Goal: Information Seeking & Learning: Learn about a topic

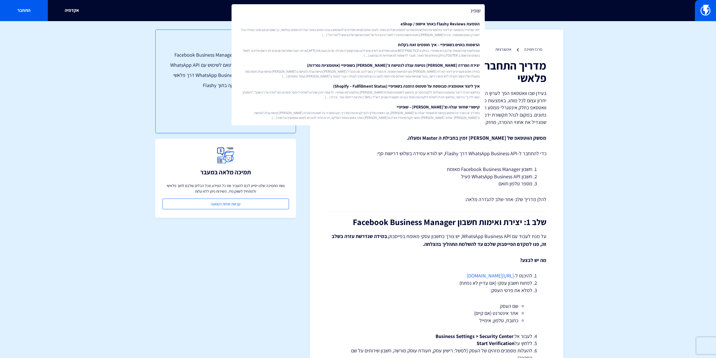
type input "שופינג"
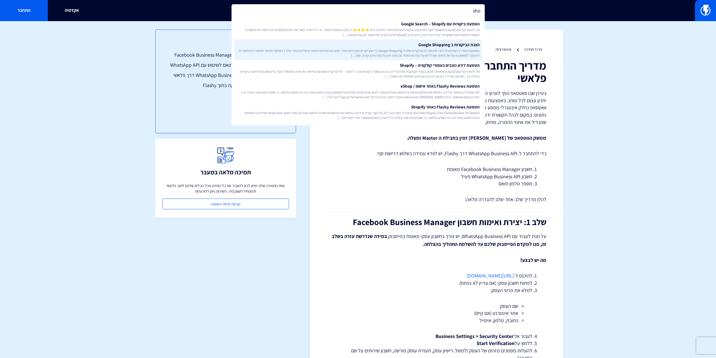
type input "sho"
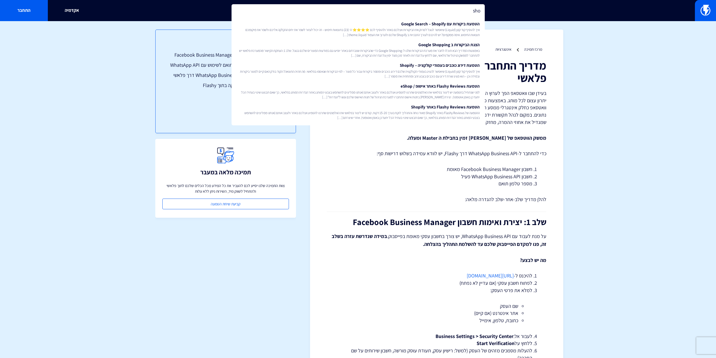
drag, startPoint x: 459, startPoint y: 50, endPoint x: 481, endPoint y: 39, distance: 24.5
click at [459, 50] on span "באמצעות המדריך הבא תוכלו לחבר את מערכת הביקורות שלנו ל-Google Shopping כדי שהבי…" at bounding box center [358, 53] width 243 height 10
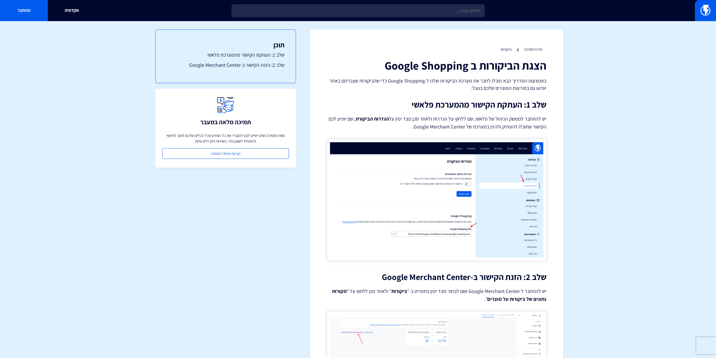
click at [695, 127] on section "מרכז תמיכה ביקורות הצגת הביקורות ב Google Shopping באמצעות המדריך הבא תוכלו לחב…" at bounding box center [358, 362] width 716 height 683
click at [713, 7] on link at bounding box center [705, 10] width 21 height 21
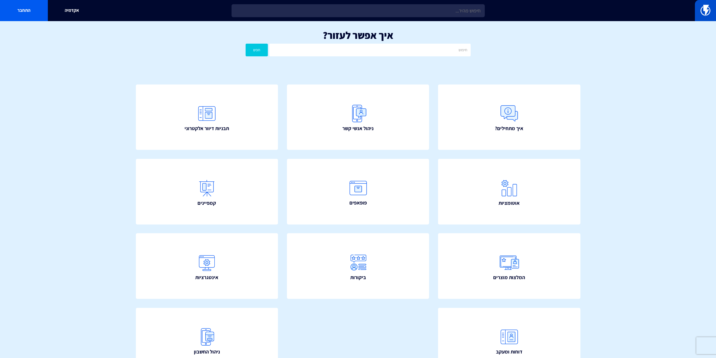
click at [705, 14] on img at bounding box center [706, 10] width 10 height 11
